Goal: Task Accomplishment & Management: Use online tool/utility

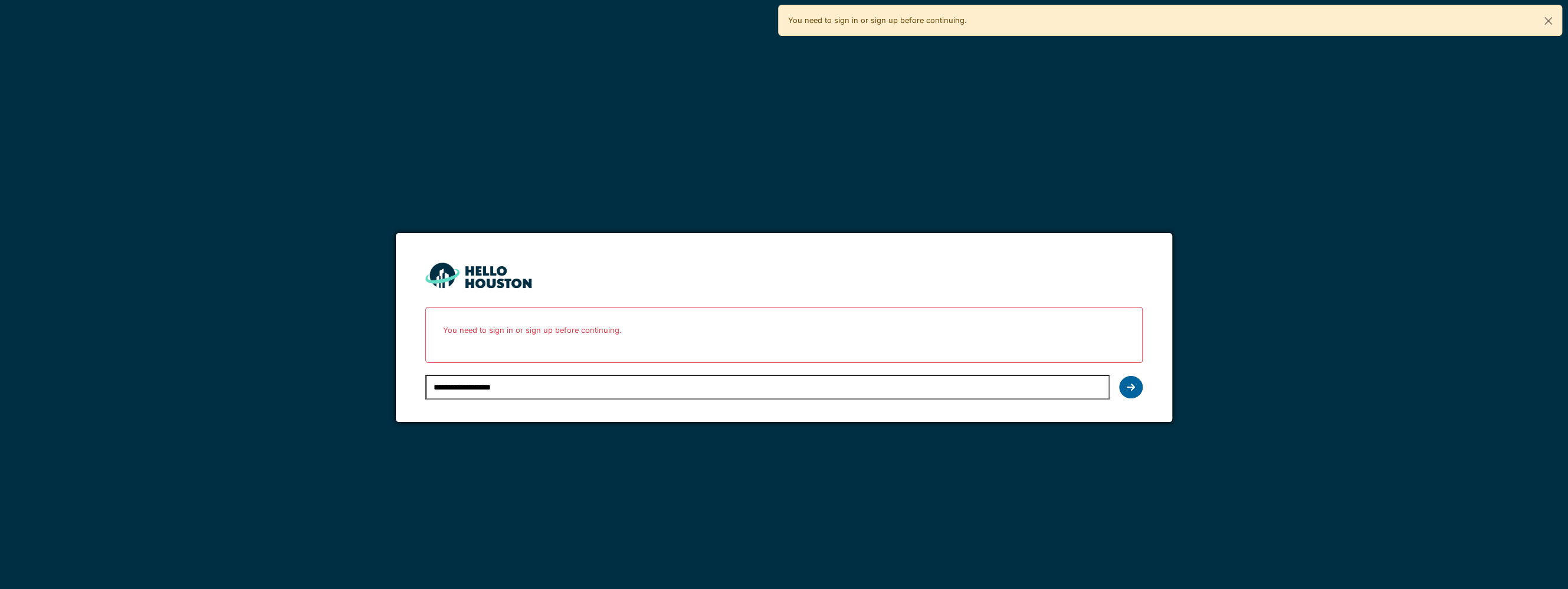
click at [1133, 388] on icon at bounding box center [1131, 387] width 9 height 9
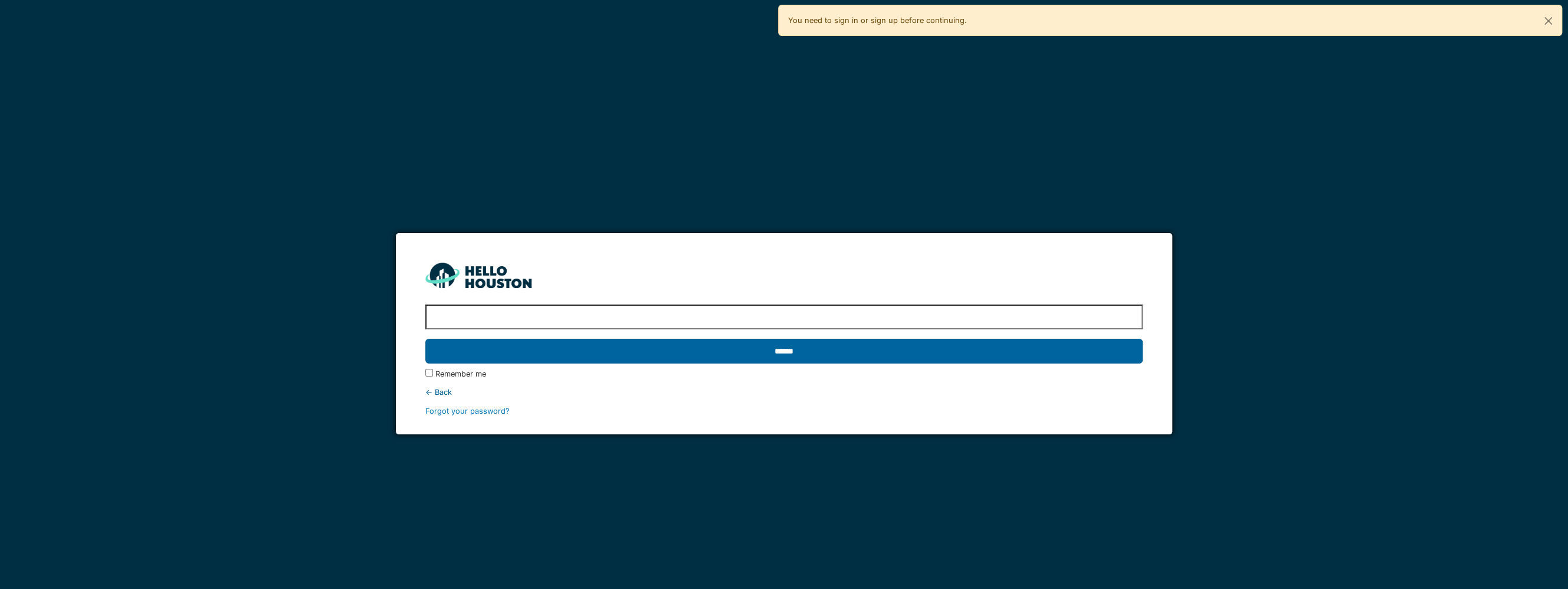
click at [772, 353] on input "******" at bounding box center [784, 351] width 717 height 25
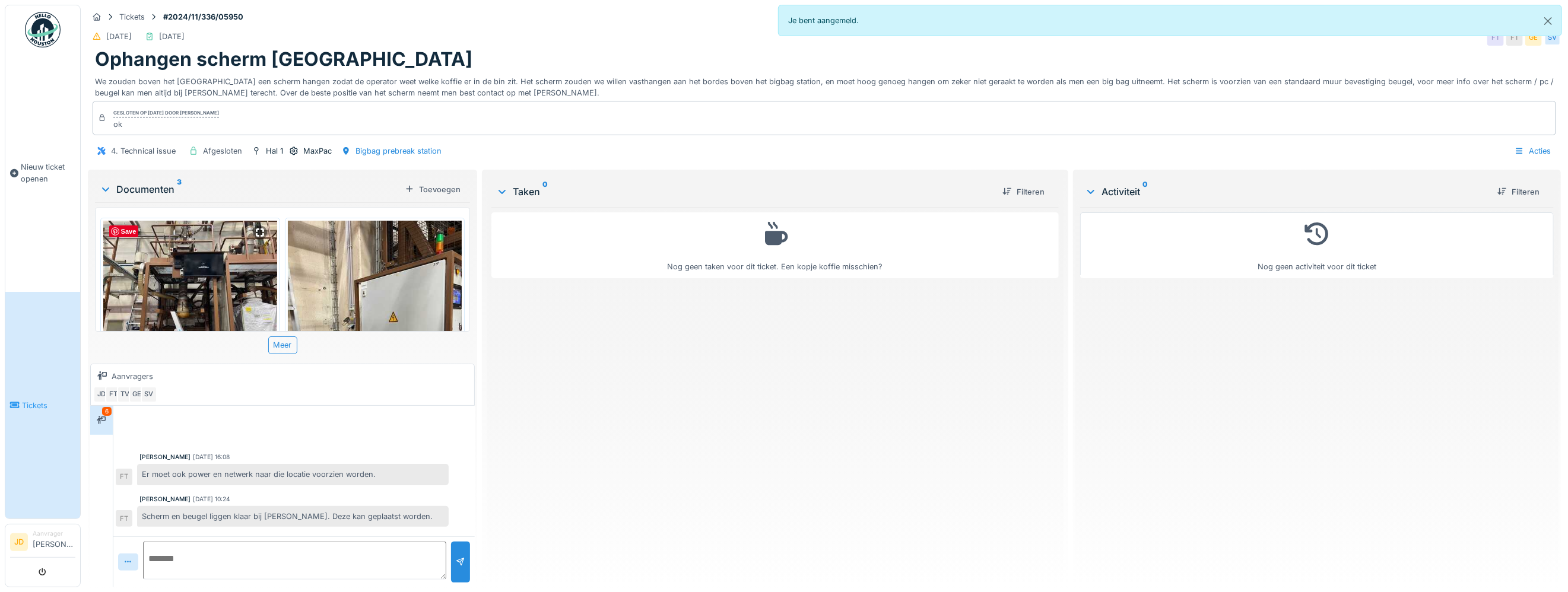
click at [197, 256] on img at bounding box center [191, 286] width 174 height 131
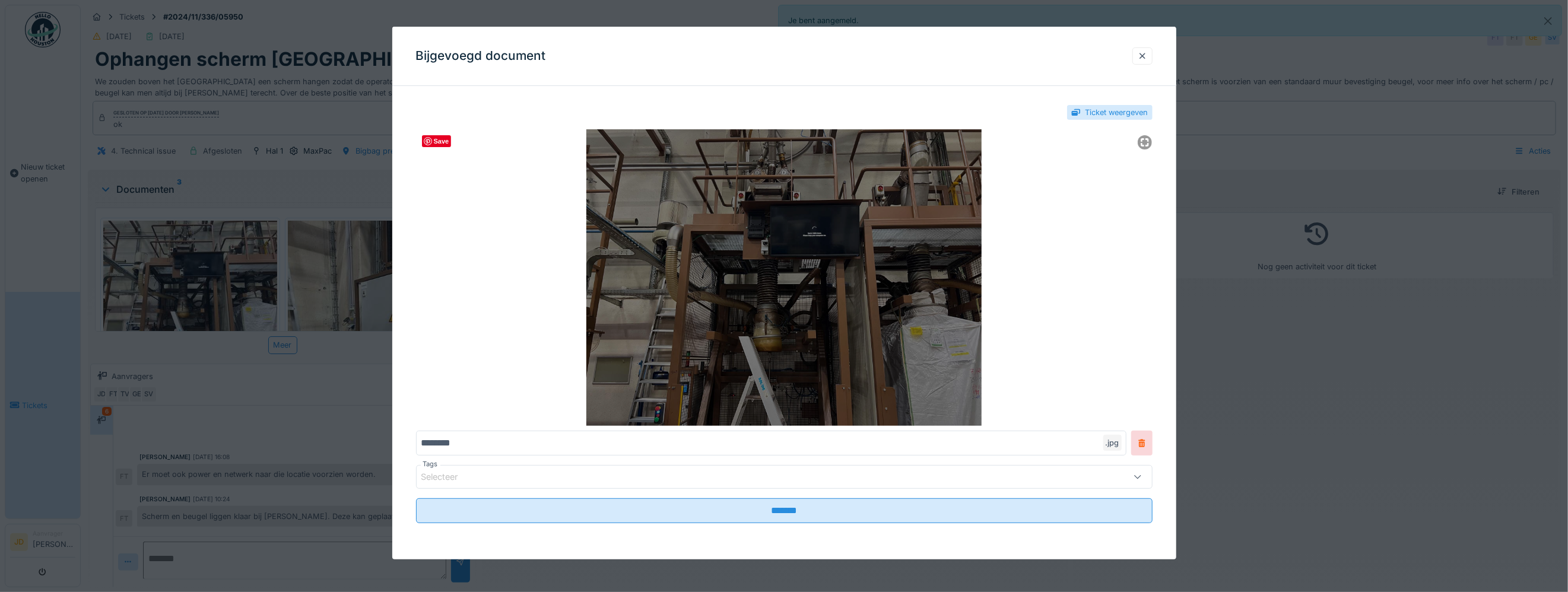
click at [807, 228] on img at bounding box center [784, 278] width 736 height 297
